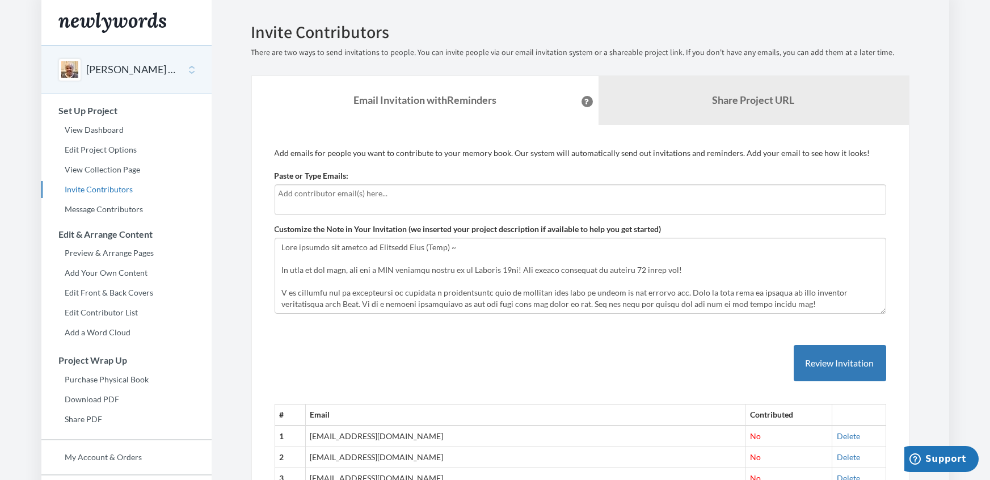
click at [324, 198] on input "text" at bounding box center [581, 193] width 604 height 12
type input "[EMAIL_ADDRESS][DOMAIN_NAME]"
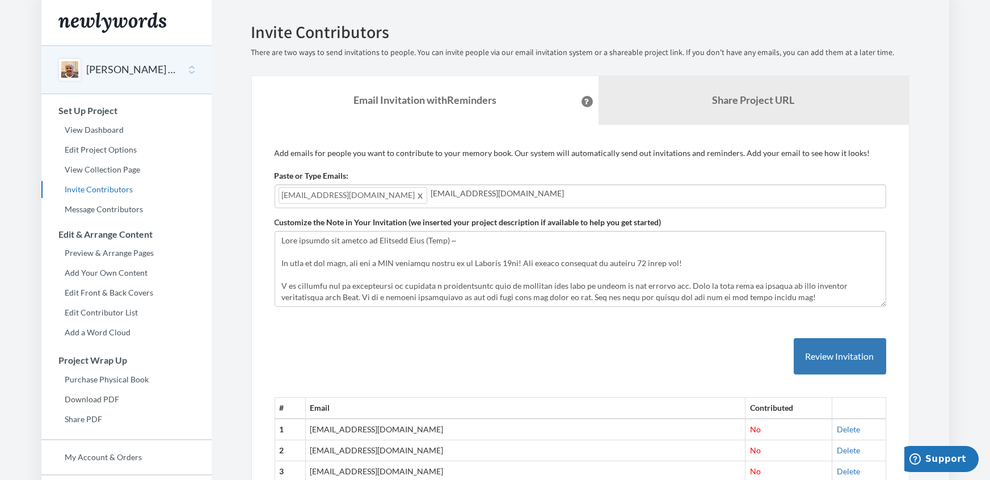
type input "[EMAIL_ADDRESS][DOMAIN_NAME]"
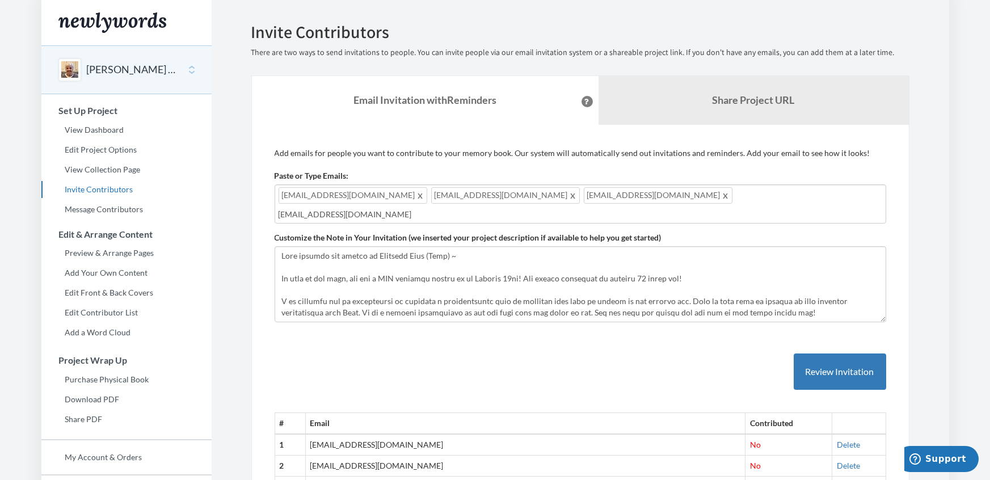
type input "[EMAIL_ADDRESS][DOMAIN_NAME]"
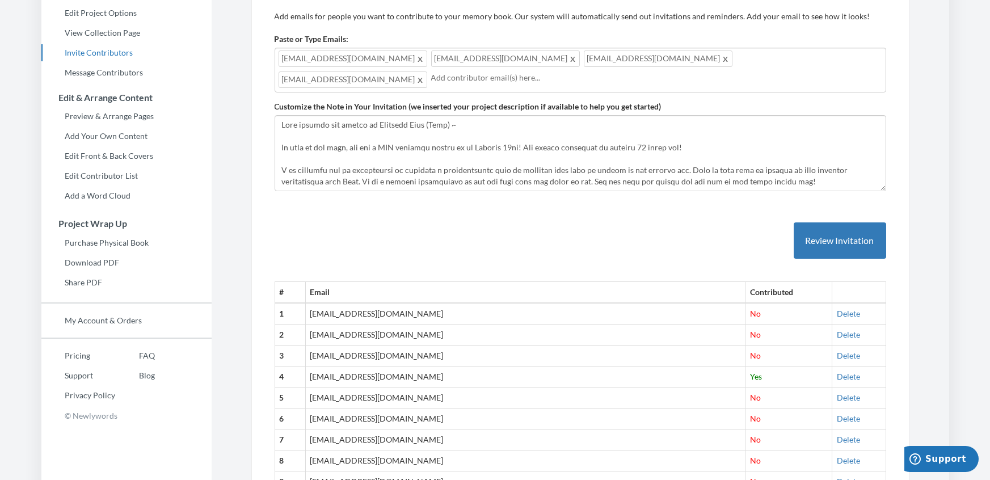
scroll to position [61, 0]
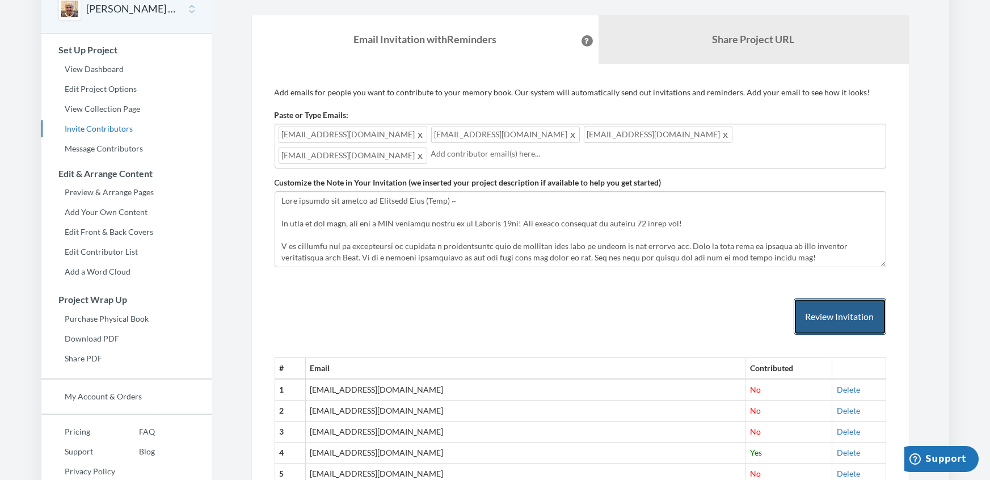
click at [796, 314] on button "Review Invitation" at bounding box center [840, 317] width 93 height 37
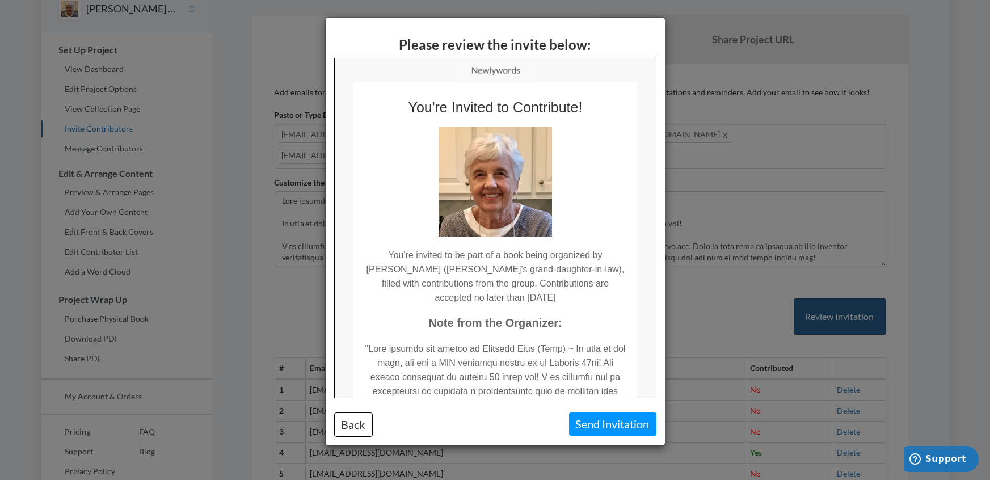
scroll to position [0, 0]
click at [625, 423] on button "Send Invitation" at bounding box center [612, 424] width 87 height 23
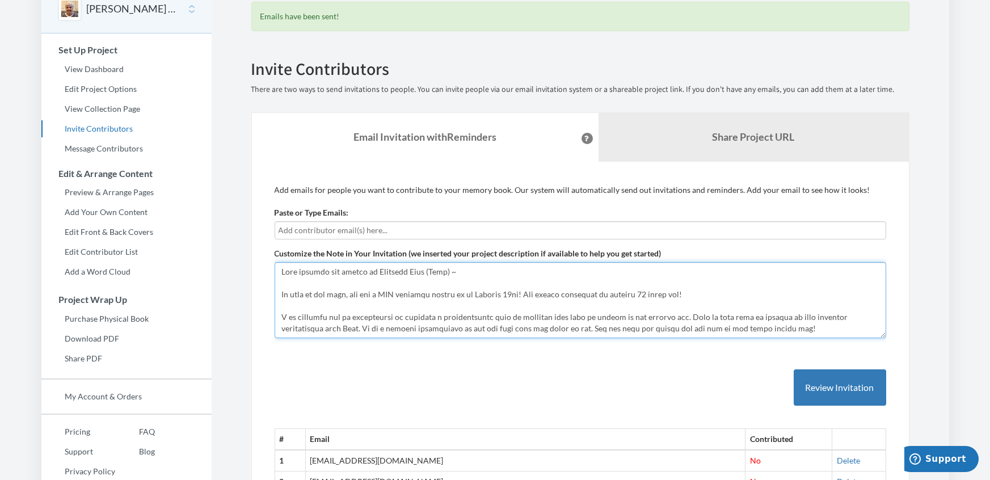
click at [830, 320] on textarea "Customize the Note in Your Invitation (we inserted your project description if …" at bounding box center [581, 300] width 612 height 76
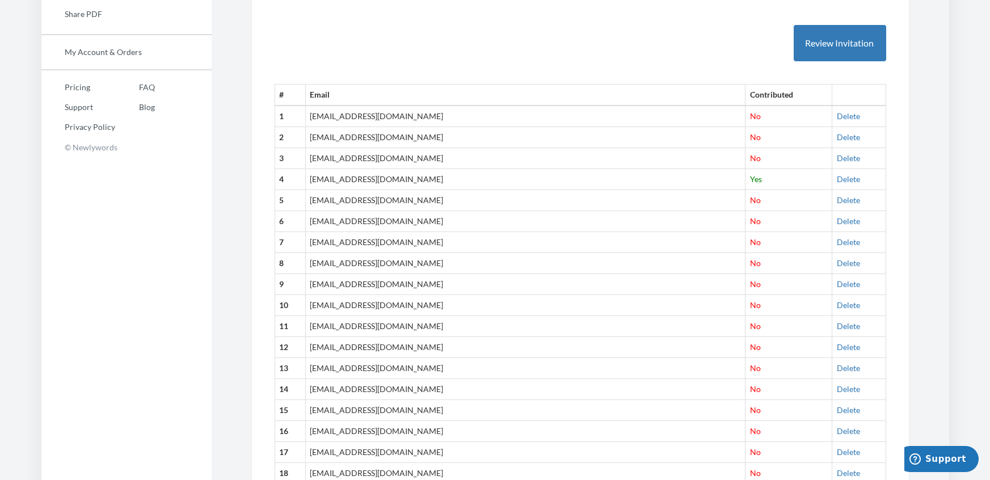
scroll to position [402, 0]
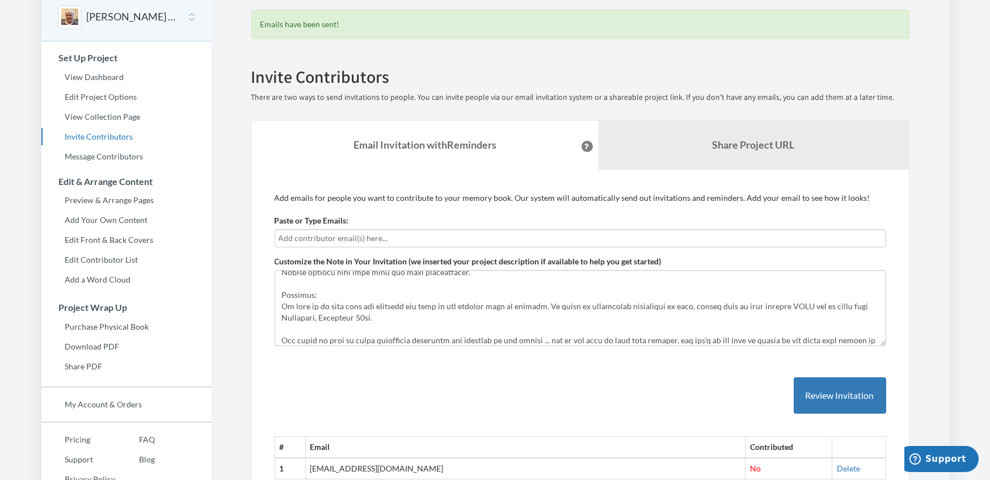
scroll to position [0, 0]
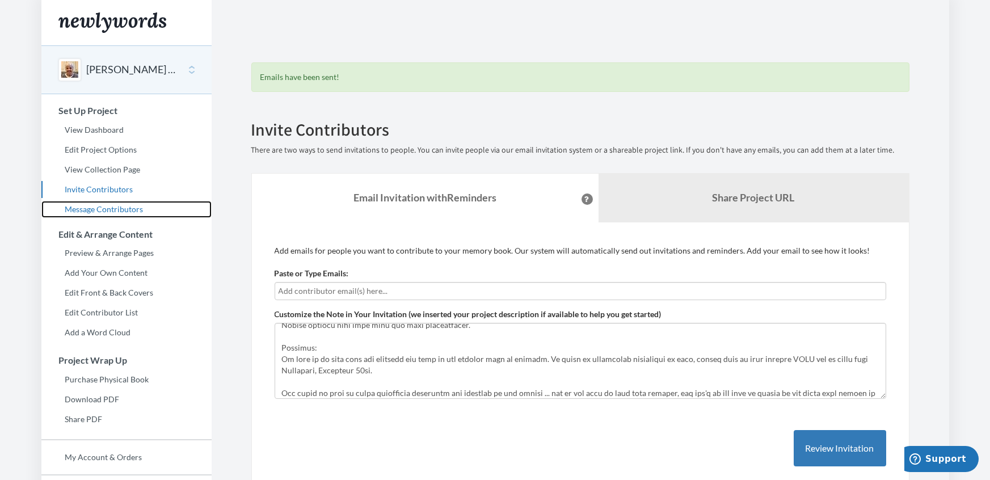
click at [96, 215] on link "Message Contributors" at bounding box center [126, 209] width 170 height 17
